Goal: Task Accomplishment & Management: Use online tool/utility

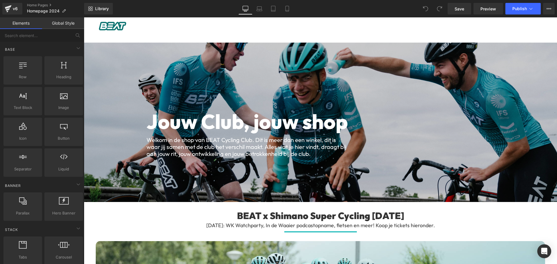
scroll to position [87, 0]
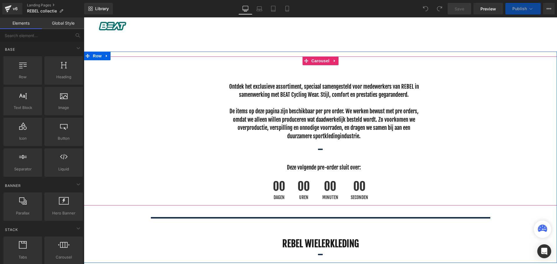
scroll to position [87, 0]
click at [317, 193] on div "00 Minuten" at bounding box center [331, 190] width 28 height 31
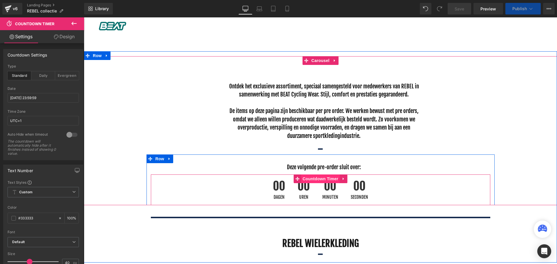
click at [311, 179] on span "Countdown Timer" at bounding box center [320, 179] width 39 height 9
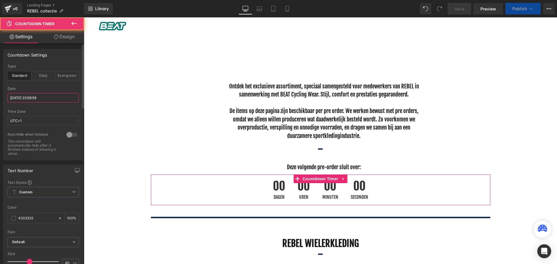
click at [17, 97] on input "[DATE] 23:59:59" at bounding box center [43, 98] width 71 height 10
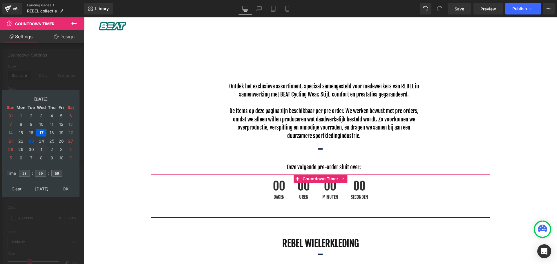
click at [42, 149] on td "1" at bounding box center [41, 150] width 10 height 8
type input "[DATE] 23:59:59"
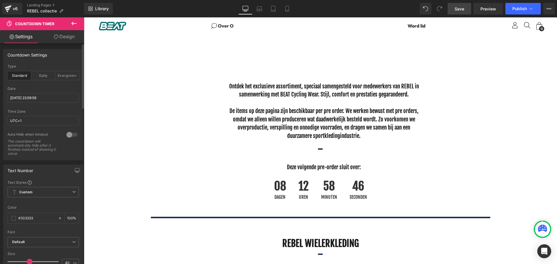
click at [469, 10] on link "Save" at bounding box center [460, 9] width 24 height 12
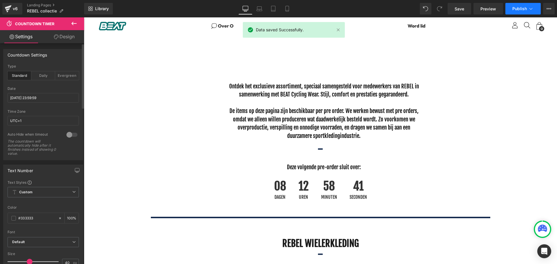
click at [521, 7] on span "Publish" at bounding box center [520, 8] width 15 height 5
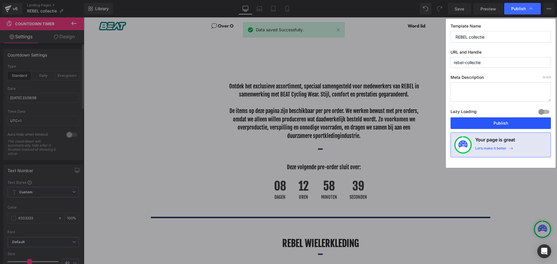
click at [497, 124] on button "Publish" at bounding box center [501, 124] width 100 height 12
